Goal: Task Accomplishment & Management: Complete application form

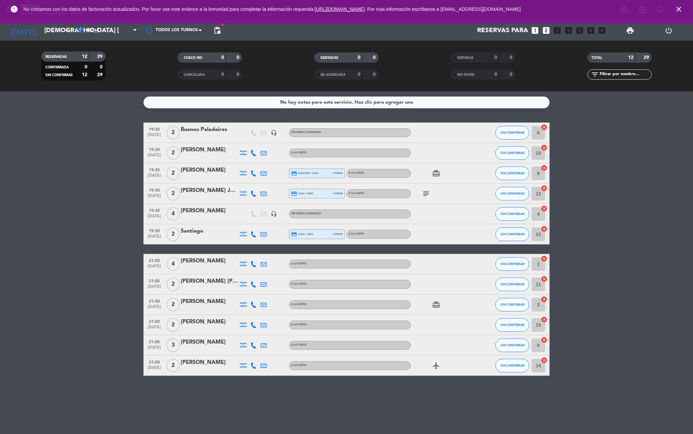
click at [678, 9] on icon "close" at bounding box center [678, 9] width 8 height 8
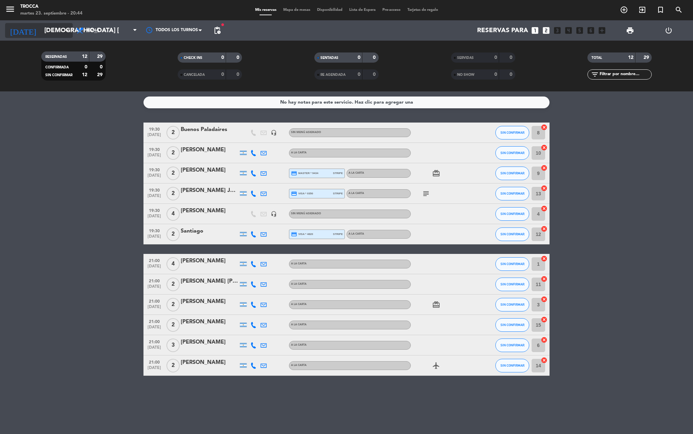
click at [49, 26] on input "[DEMOGRAPHIC_DATA] [DATE]" at bounding box center [82, 30] width 82 height 14
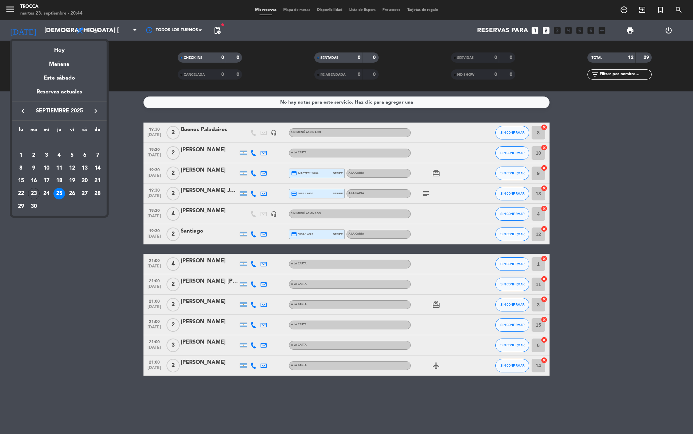
click at [92, 112] on icon "keyboard_arrow_right" at bounding box center [96, 111] width 8 height 8
click at [59, 154] on div "2" at bounding box center [59, 156] width 12 height 12
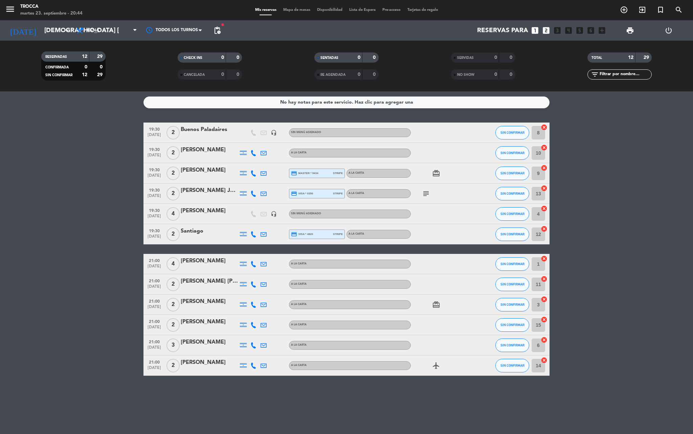
type input "[DEMOGRAPHIC_DATA] [DATE]"
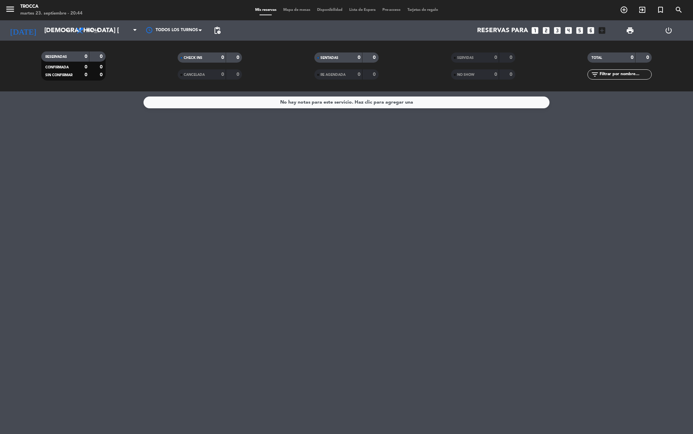
click at [543, 29] on icon "looks_two" at bounding box center [546, 30] width 9 height 9
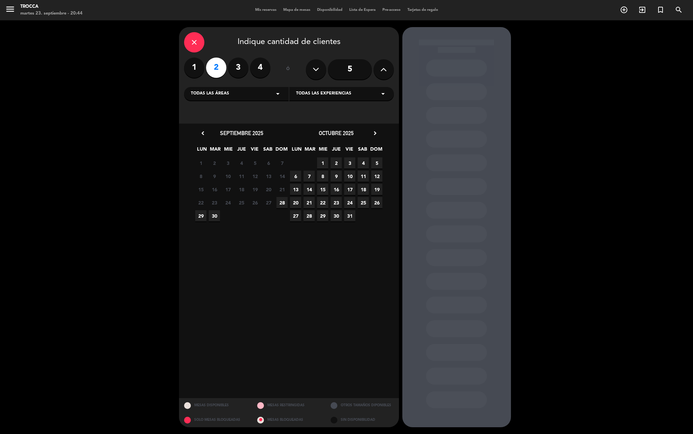
click at [329, 186] on div "13 14 15 16 17 18 19" at bounding box center [336, 189] width 95 height 13
click at [338, 162] on span "2" at bounding box center [335, 162] width 11 height 11
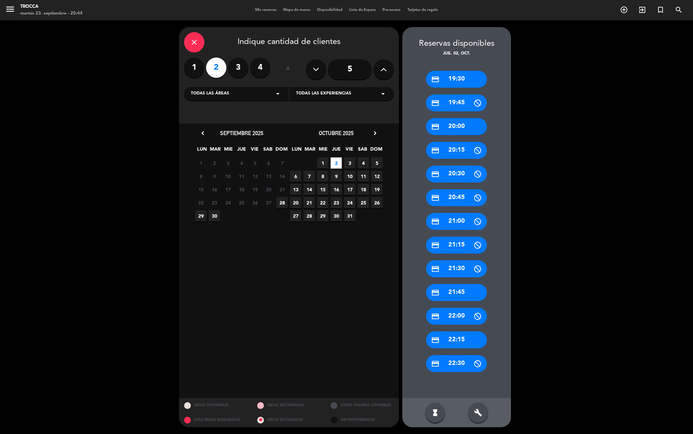
click at [692, 36] on div "close Indique cantidad de clientes 1 2 3 4 ó 5 Todas las áreas arrow_drop_down …" at bounding box center [346, 226] width 693 height 413
click at [547, 125] on div "close Indique cantidad de clientes 1 2 3 4 ó 5 Todas las áreas arrow_drop_down …" at bounding box center [346, 226] width 693 height 413
click at [453, 201] on div "credit_card 20:45" at bounding box center [456, 197] width 61 height 17
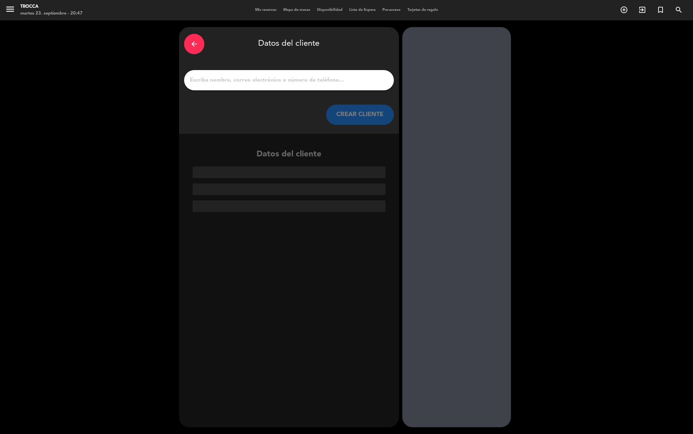
click at [226, 88] on div at bounding box center [289, 80] width 210 height 20
click at [230, 80] on input "1" at bounding box center [289, 79] width 200 height 9
paste input "[PERSON_NAME]"
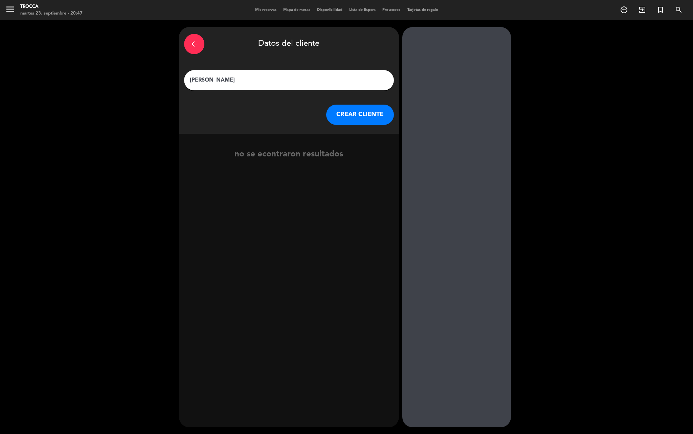
click at [194, 77] on input "[PERSON_NAME]" at bounding box center [289, 79] width 200 height 9
type input "[PERSON_NAME]"
click at [354, 116] on button "CREAR CLIENTE" at bounding box center [360, 115] width 68 height 20
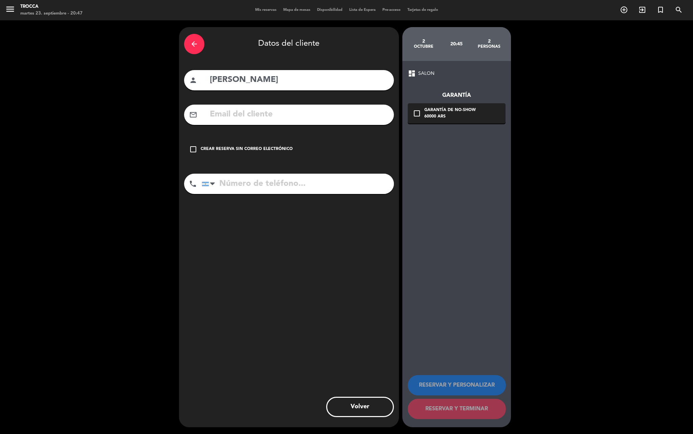
click at [239, 141] on div "check_box_outline_blank Crear reserva sin correo electrónico" at bounding box center [289, 149] width 210 height 20
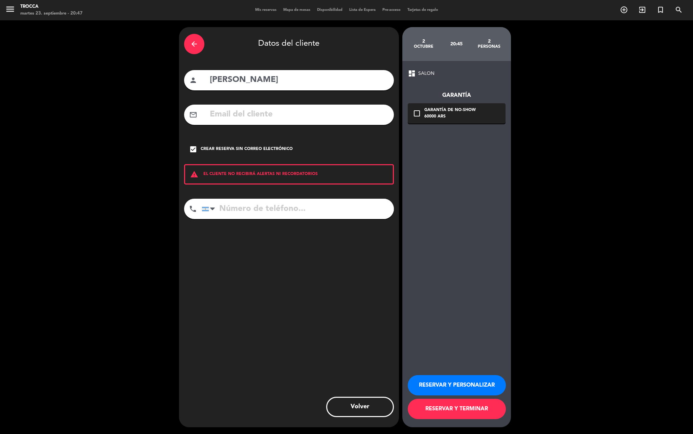
click at [447, 385] on button "RESERVAR Y PERSONALIZAR" at bounding box center [457, 385] width 98 height 20
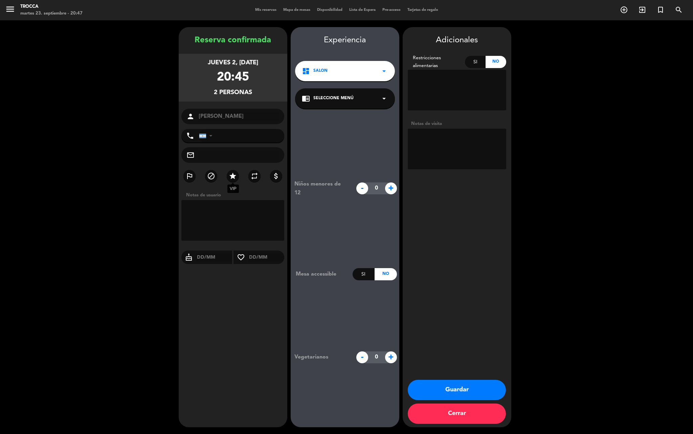
click at [232, 175] on icon "star" at bounding box center [233, 176] width 8 height 8
click at [442, 385] on button "Guardar" at bounding box center [457, 390] width 98 height 20
